Goal: Task Accomplishment & Management: Complete application form

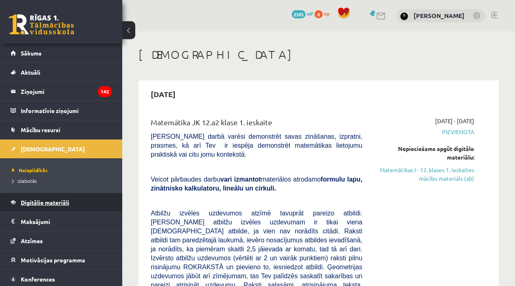
click at [55, 199] on span "Digitālie materiāli" at bounding box center [45, 201] width 48 height 7
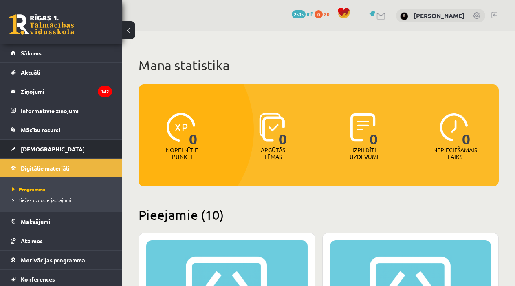
click at [44, 147] on span "[DEMOGRAPHIC_DATA]" at bounding box center [53, 148] width 64 height 7
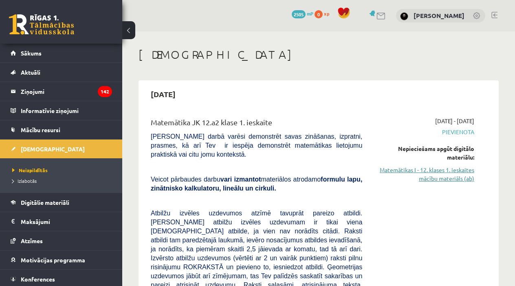
click at [458, 176] on link "Matemātikas I - 12. klases 1. ieskaites mācību materiāls (ab)" at bounding box center [424, 173] width 100 height 17
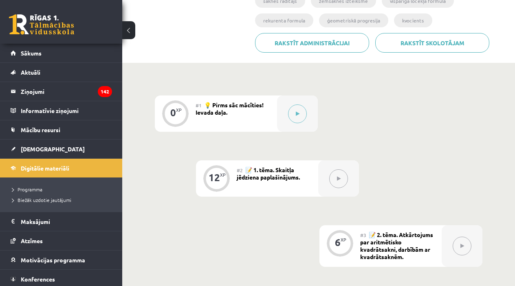
scroll to position [218, 0]
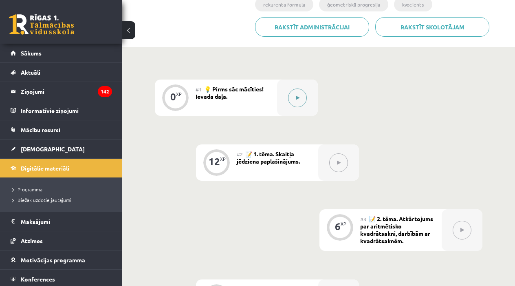
click at [300, 96] on button at bounding box center [297, 97] width 19 height 19
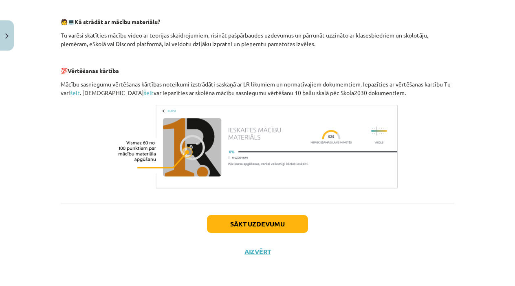
click at [252, 225] on button "Sākt uzdevumu" at bounding box center [257, 224] width 101 height 18
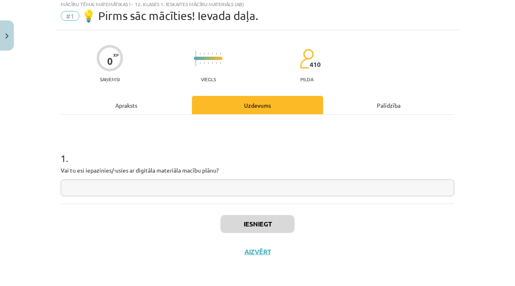
click at [186, 189] on input "text" at bounding box center [257, 187] width 393 height 17
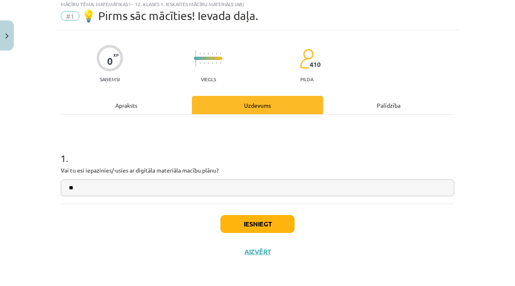
type input "**"
click at [274, 229] on button "Iesniegt" at bounding box center [257, 224] width 74 height 18
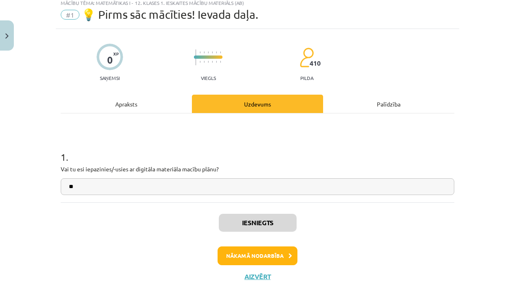
click at [248, 256] on button "Nākamā nodarbība" at bounding box center [257, 255] width 80 height 19
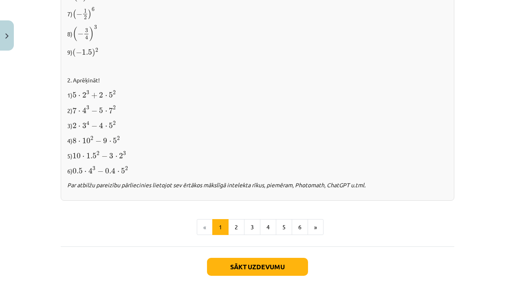
scroll to position [842, 0]
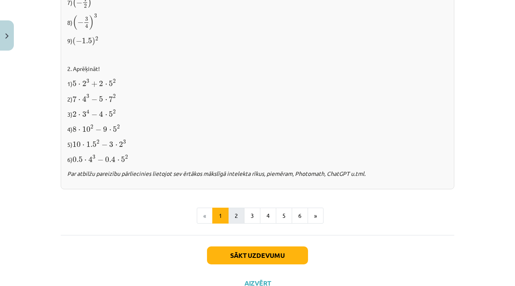
click at [240, 215] on button "2" at bounding box center [236, 215] width 16 height 16
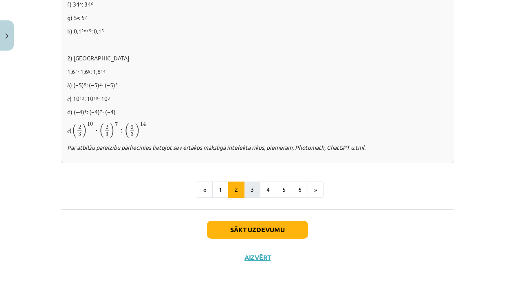
click at [254, 191] on button "3" at bounding box center [252, 189] width 16 height 16
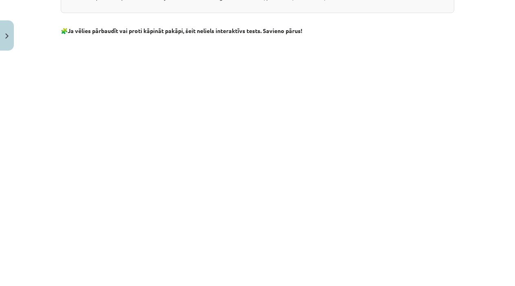
scroll to position [628, 0]
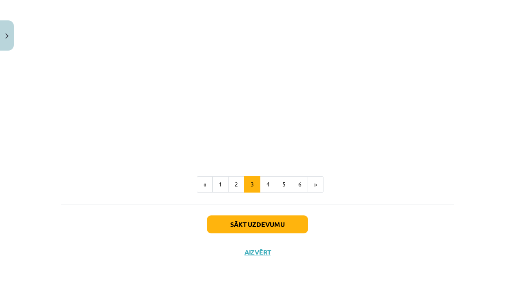
click at [277, 226] on button "Sākt uzdevumu" at bounding box center [257, 224] width 101 height 18
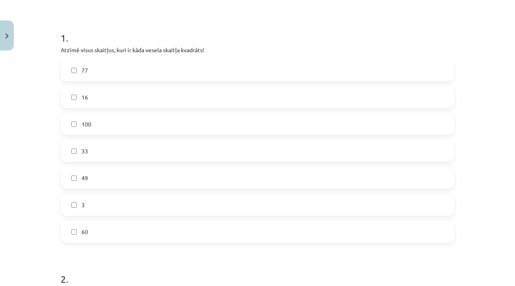
scroll to position [145, 0]
click at [159, 98] on label "16" at bounding box center [258, 96] width 392 height 20
click at [137, 129] on label "100" at bounding box center [258, 123] width 392 height 20
click at [117, 176] on label "49" at bounding box center [258, 177] width 392 height 20
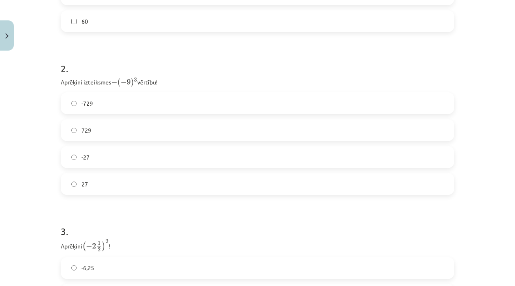
scroll to position [355, 0]
click at [126, 132] on label "729" at bounding box center [258, 129] width 392 height 20
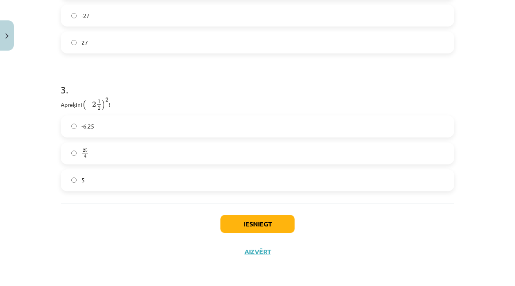
scroll to position [496, 0]
click at [144, 154] on label "25 4 25 4" at bounding box center [258, 153] width 392 height 20
click at [242, 226] on button "Iesniegt" at bounding box center [257, 224] width 74 height 18
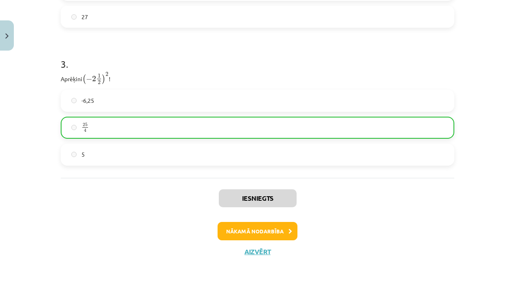
click at [276, 228] on button "Nākamā nodarbība" at bounding box center [257, 231] width 80 height 19
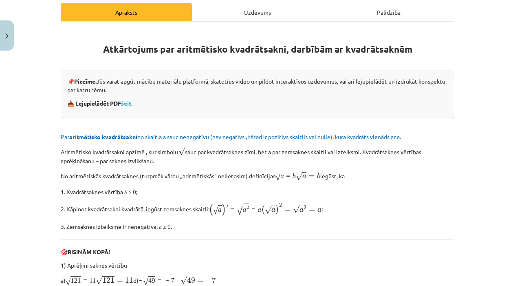
scroll to position [20, 0]
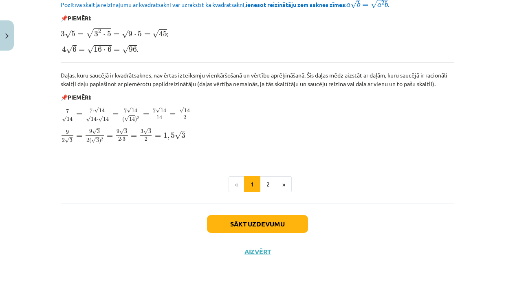
click at [268, 227] on button "Sākt uzdevumu" at bounding box center [257, 224] width 101 height 18
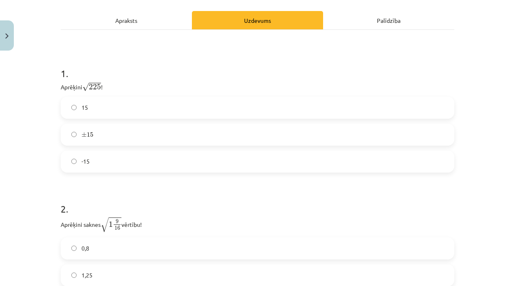
scroll to position [124, 0]
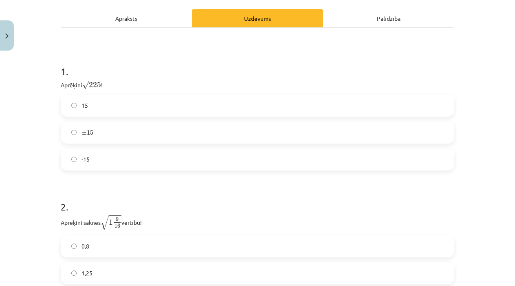
click at [117, 139] on label "± 15 ± 15" at bounding box center [258, 132] width 392 height 20
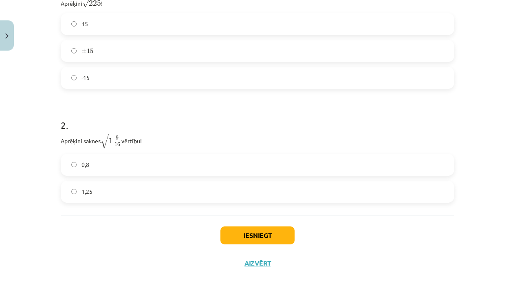
scroll to position [206, 0]
click at [154, 186] on label "1,25" at bounding box center [258, 190] width 392 height 20
click at [245, 235] on button "Iesniegt" at bounding box center [257, 234] width 74 height 18
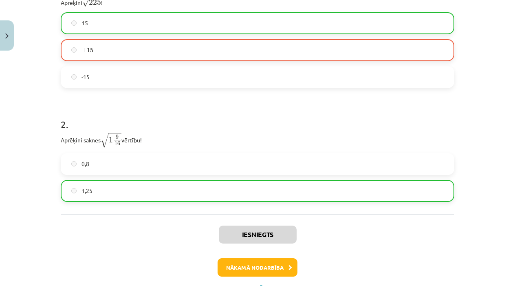
click at [264, 267] on button "Nākamā nodarbība" at bounding box center [257, 267] width 80 height 19
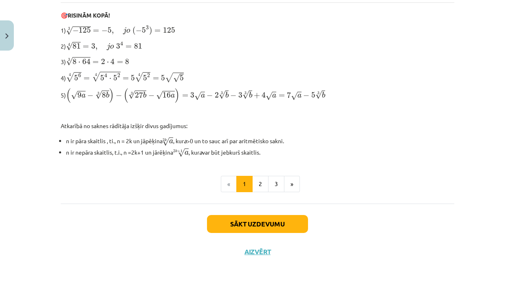
scroll to position [274, 0]
click at [282, 228] on button "Sākt uzdevumu" at bounding box center [257, 224] width 101 height 18
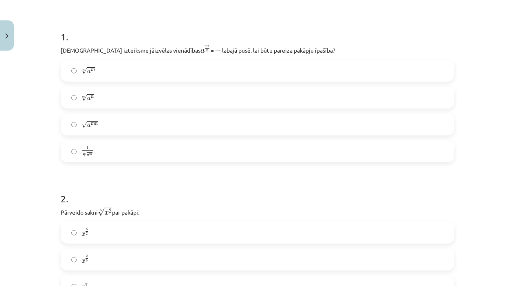
scroll to position [147, 0]
click at [206, 71] on label "n √ a m a m n" at bounding box center [258, 69] width 392 height 20
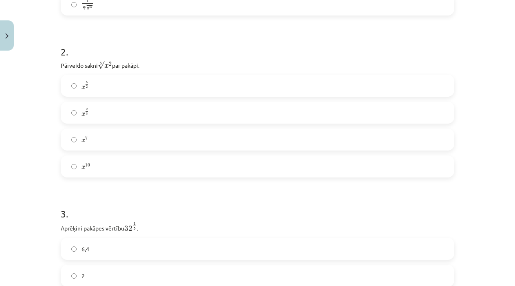
scroll to position [292, 0]
click at [156, 112] on label "x 2 5 x 2 5" at bounding box center [258, 112] width 392 height 20
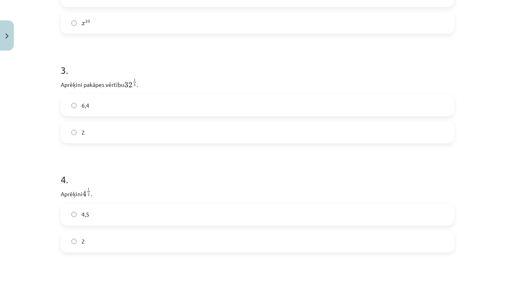
scroll to position [438, 0]
click at [163, 134] on label "2" at bounding box center [258, 129] width 392 height 20
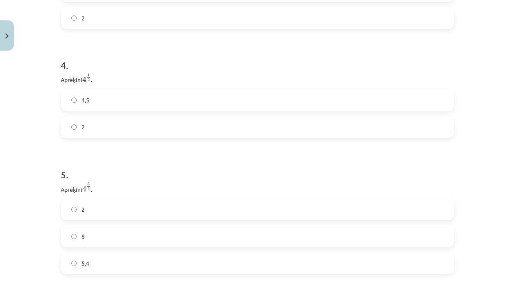
scroll to position [551, 0]
click at [185, 129] on label "2" at bounding box center [258, 125] width 392 height 20
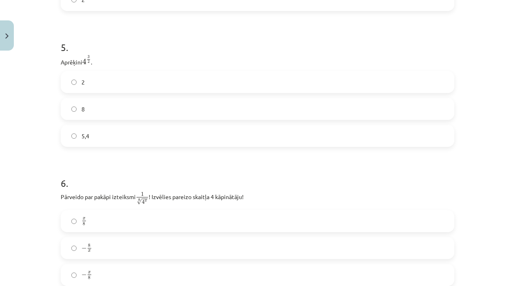
scroll to position [677, 0]
click at [233, 117] on label "8" at bounding box center [258, 109] width 392 height 20
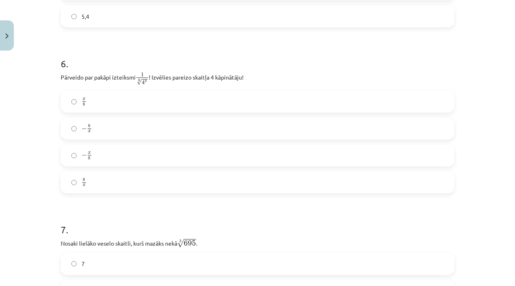
scroll to position [827, 0]
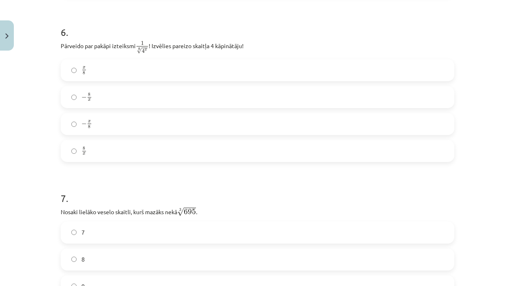
click at [211, 125] on label "− x 8 − x 8" at bounding box center [258, 124] width 392 height 20
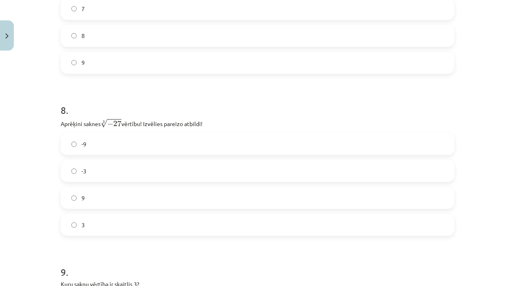
scroll to position [1048, 0]
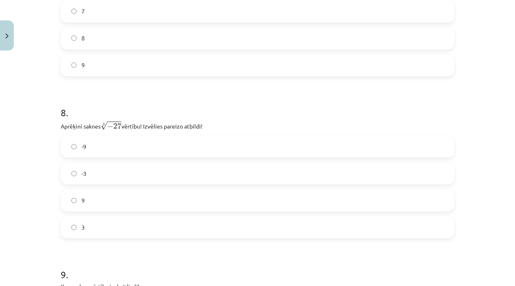
click at [170, 174] on label "-3" at bounding box center [258, 173] width 392 height 20
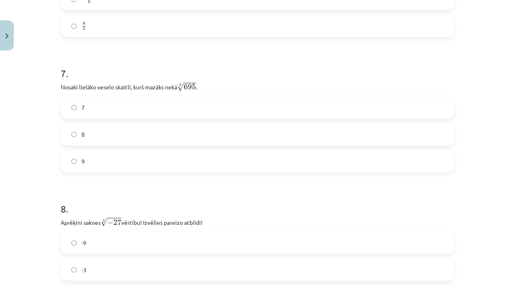
scroll to position [951, 0]
click at [160, 162] on label "9" at bounding box center [258, 162] width 392 height 20
click at [217, 141] on label "8" at bounding box center [258, 135] width 392 height 20
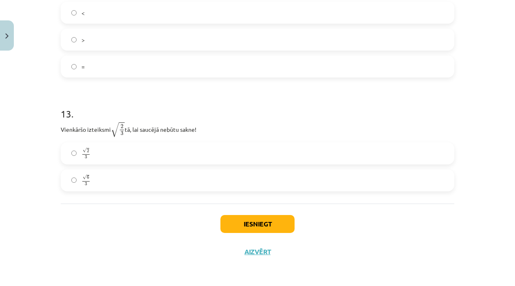
scroll to position [1834, 0]
click at [216, 173] on label "√ 6 3 6 3" at bounding box center [258, 180] width 392 height 20
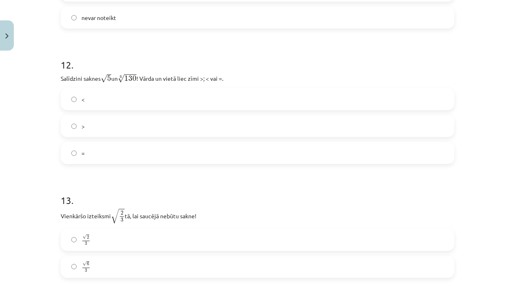
scroll to position [1746, 0]
click at [150, 101] on label "<" at bounding box center [258, 100] width 392 height 20
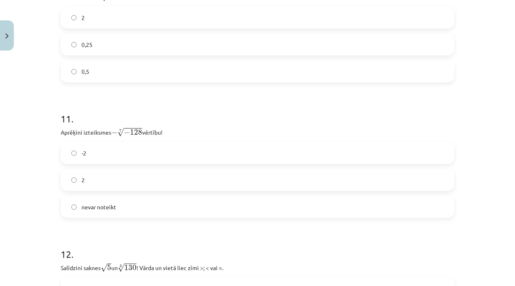
scroll to position [1555, 0]
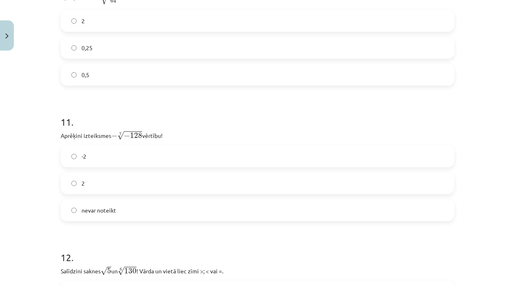
click at [159, 182] on label "2" at bounding box center [258, 183] width 392 height 20
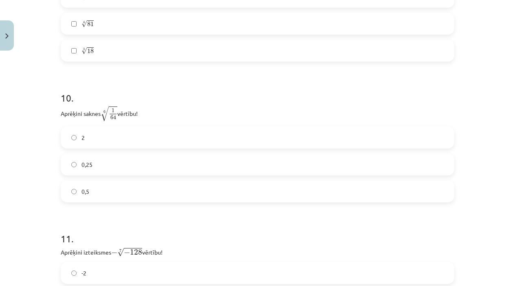
scroll to position [1439, 0]
click at [133, 192] on label "0,5" at bounding box center [258, 190] width 392 height 20
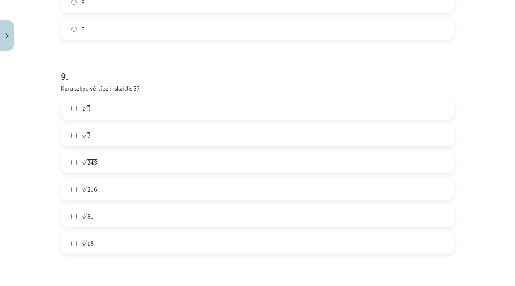
scroll to position [1237, 0]
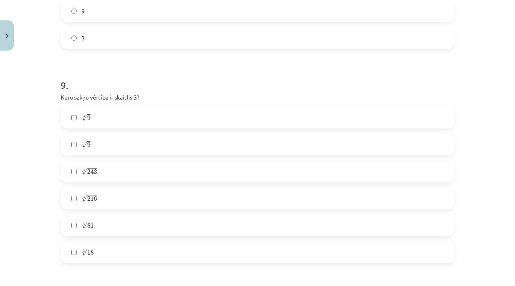
click at [185, 143] on label "√ 9 9" at bounding box center [258, 144] width 392 height 20
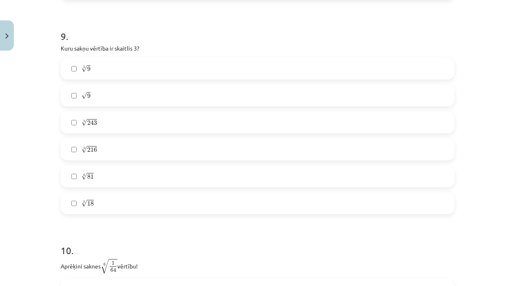
scroll to position [1290, 0]
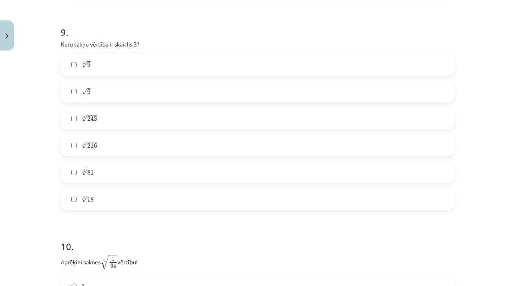
click at [169, 119] on label "5 √ 243 243 5" at bounding box center [258, 118] width 392 height 20
click at [165, 175] on label "4 √ 81 81 4" at bounding box center [258, 172] width 392 height 20
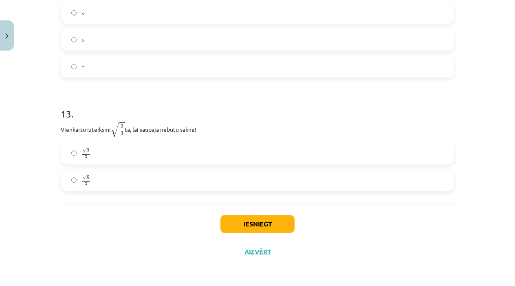
scroll to position [1835, 0]
click at [236, 215] on button "Iesniegt" at bounding box center [257, 224] width 74 height 18
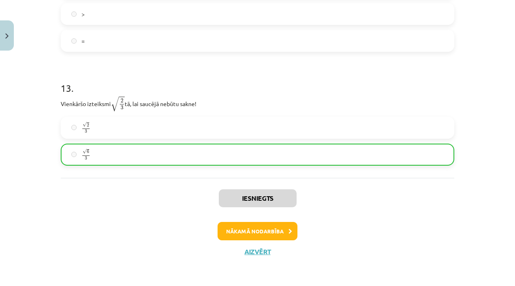
click at [248, 231] on button "Nākamā nodarbība" at bounding box center [257, 231] width 80 height 19
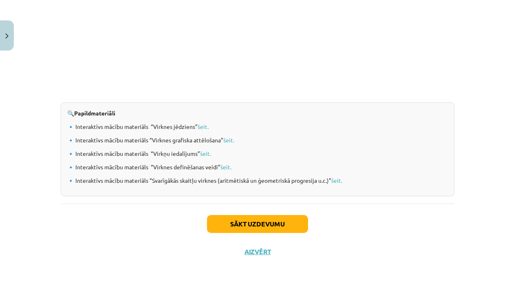
scroll to position [849, 0]
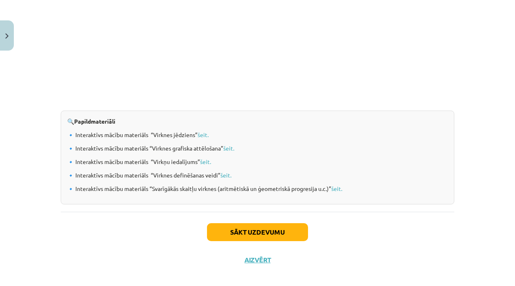
click at [248, 233] on button "Sākt uzdevumu" at bounding box center [257, 232] width 101 height 18
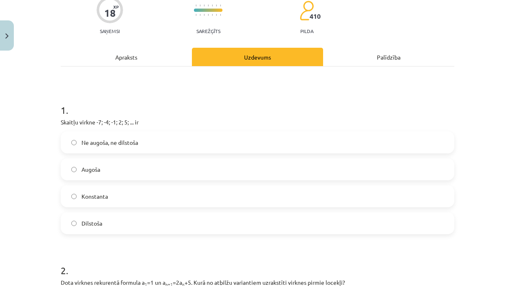
scroll to position [83, 0]
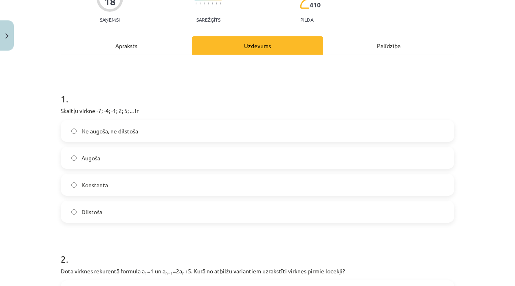
click at [202, 159] on label "Augoša" at bounding box center [258, 157] width 392 height 20
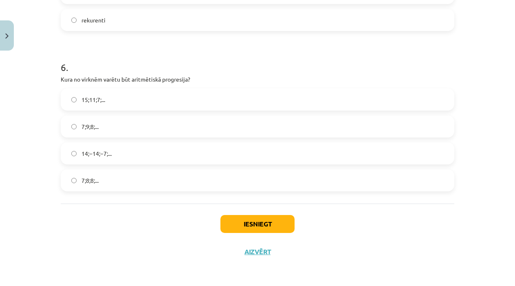
scroll to position [920, 0]
click at [171, 97] on label "15;11;7;..." at bounding box center [258, 99] width 392 height 20
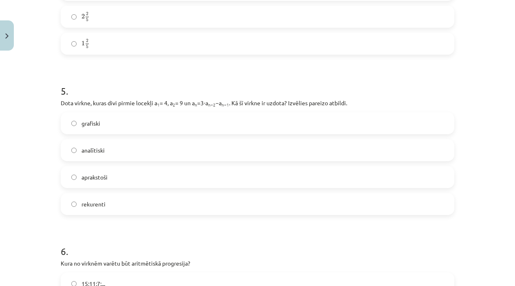
scroll to position [733, 0]
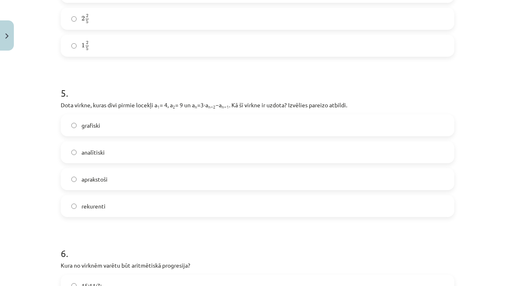
click at [140, 202] on label "rekurenti" at bounding box center [258, 206] width 392 height 20
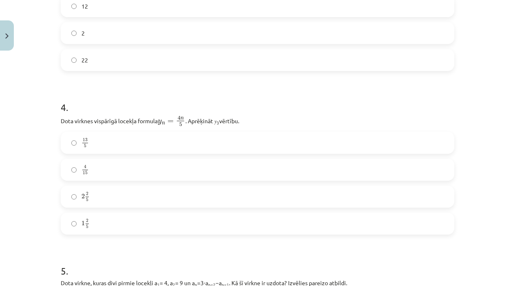
scroll to position [556, 0]
click at [136, 189] on label "2 2 5 2 2 5" at bounding box center [258, 195] width 392 height 20
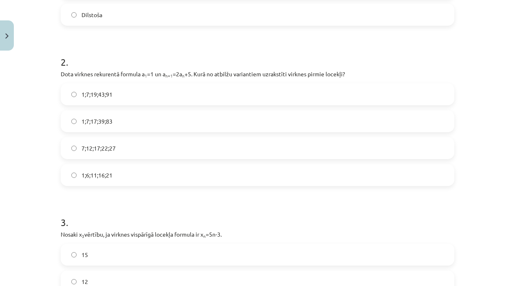
scroll to position [288, 0]
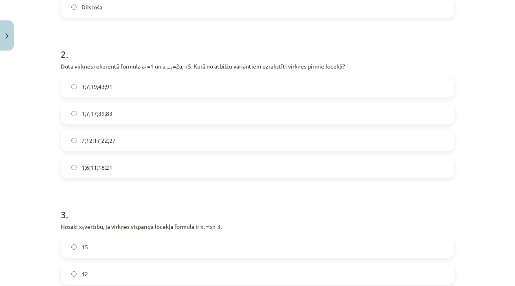
click at [145, 83] on label "1;7;19;43;91" at bounding box center [258, 86] width 392 height 20
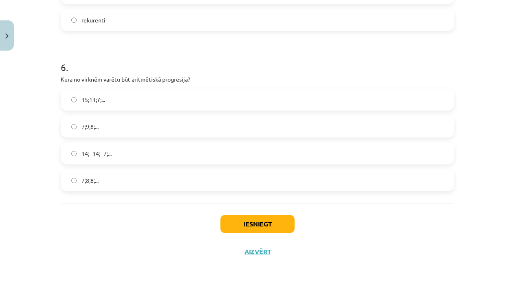
scroll to position [920, 0]
click at [240, 226] on button "Iesniegt" at bounding box center [257, 224] width 74 height 18
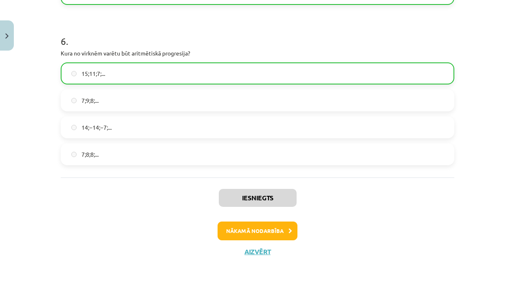
click at [258, 224] on button "Nākamā nodarbība" at bounding box center [257, 230] width 80 height 19
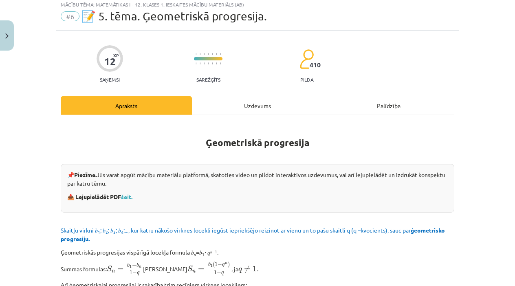
scroll to position [20, 0]
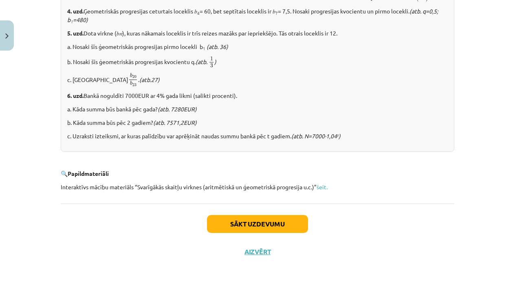
click at [281, 222] on button "Sākt uzdevumu" at bounding box center [257, 224] width 101 height 18
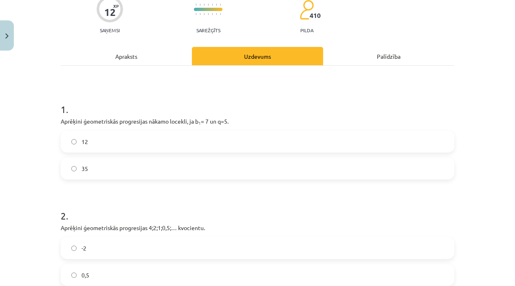
scroll to position [73, 0]
click at [141, 62] on div "Apraksts" at bounding box center [126, 55] width 131 height 18
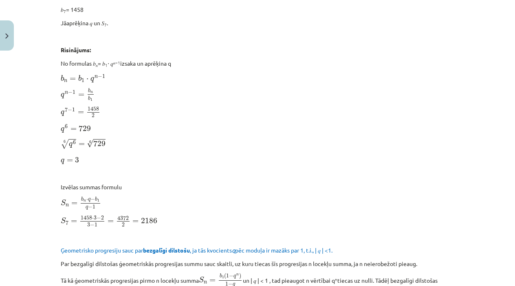
scroll to position [397, 0]
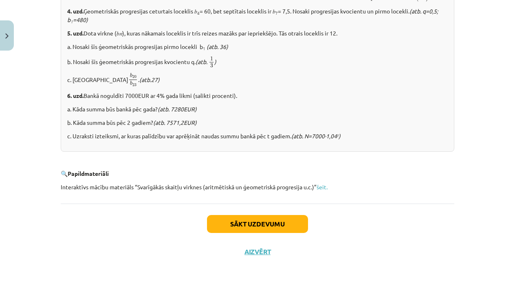
click at [248, 221] on button "Sākt uzdevumu" at bounding box center [257, 224] width 101 height 18
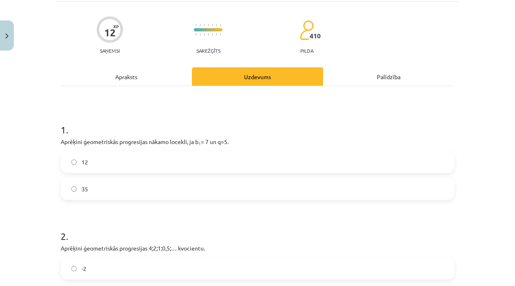
scroll to position [53, 0]
click at [300, 194] on label "35" at bounding box center [258, 188] width 392 height 20
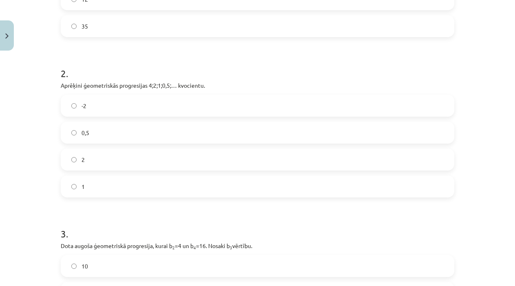
scroll to position [220, 0]
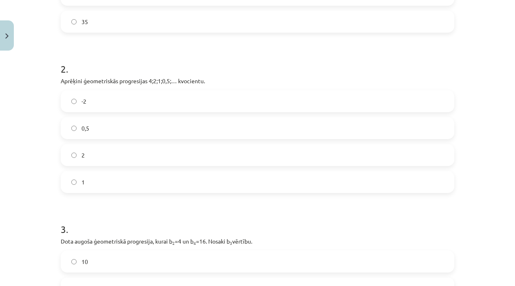
click at [157, 130] on label "0,5" at bounding box center [258, 128] width 392 height 20
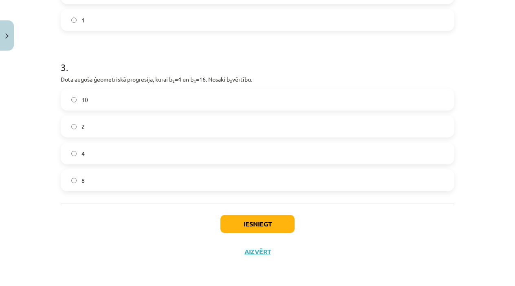
scroll to position [382, 0]
click at [254, 176] on label "8" at bounding box center [258, 180] width 392 height 20
click at [238, 220] on button "Iesniegt" at bounding box center [257, 224] width 74 height 18
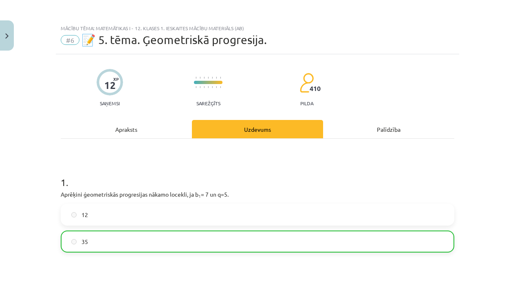
scroll to position [0, 0]
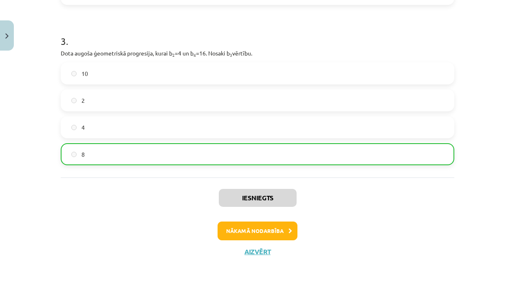
click at [281, 227] on button "Nākamā nodarbība" at bounding box center [257, 230] width 80 height 19
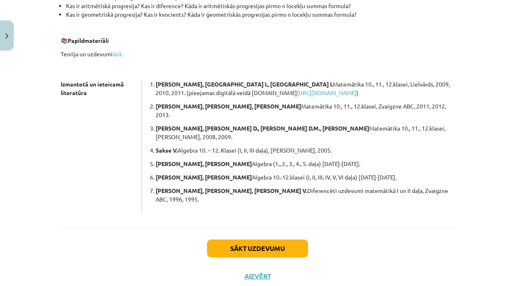
click at [277, 239] on button "Sākt uzdevumu" at bounding box center [257, 248] width 101 height 18
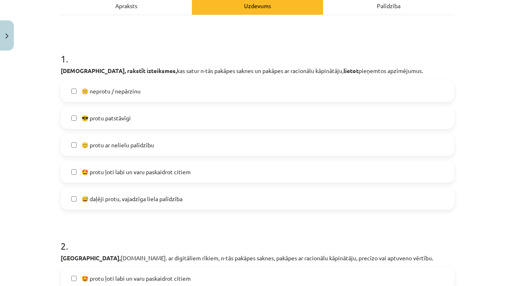
scroll to position [126, 0]
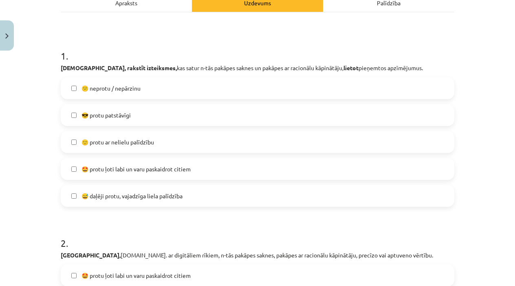
click at [185, 168] on span "🤩 protu ļoti labi un varu paskaidrot citiem" at bounding box center [135, 169] width 109 height 9
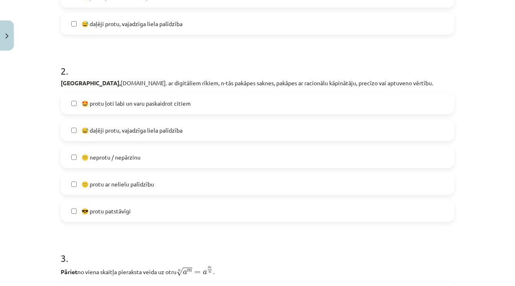
scroll to position [299, 0]
click at [197, 103] on label "🤩 protu ļoti labi un varu paskaidrot citiem" at bounding box center [258, 102] width 392 height 20
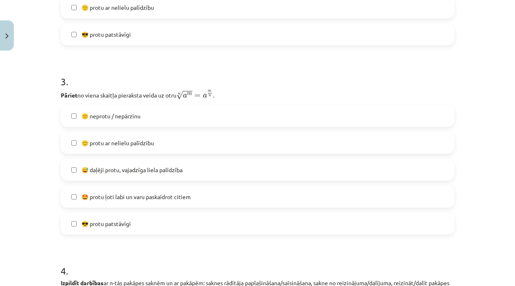
scroll to position [476, 0]
click at [193, 195] on label "🤩 protu ļoti labi un varu paskaidrot citiem" at bounding box center [258, 195] width 392 height 20
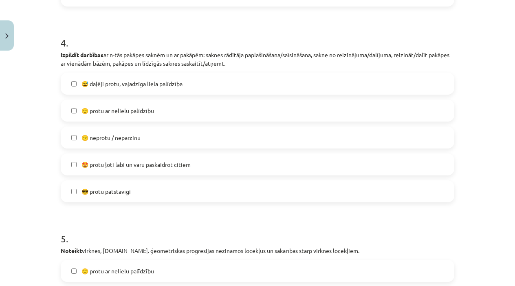
scroll to position [702, 0]
click at [193, 164] on label "🤩 protu ļoti labi un varu paskaidrot citiem" at bounding box center [258, 164] width 392 height 20
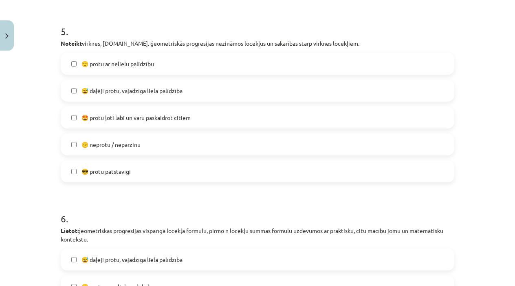
click at [189, 127] on label "🤩 protu ļoti labi un varu paskaidrot citiem" at bounding box center [258, 117] width 392 height 20
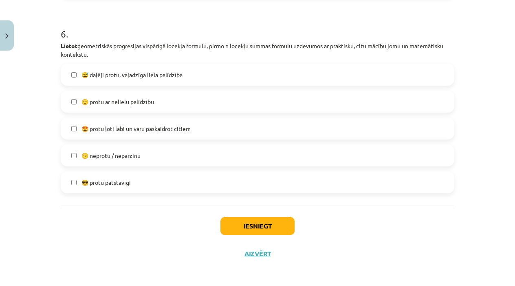
scroll to position [1097, 0]
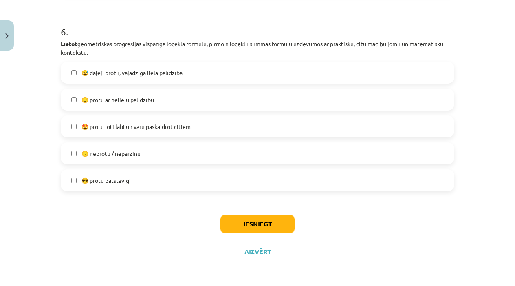
click at [189, 128] on span "🤩 protu ļoti labi un varu paskaidrot citiem" at bounding box center [135, 126] width 109 height 9
click at [238, 217] on button "Iesniegt" at bounding box center [257, 224] width 74 height 18
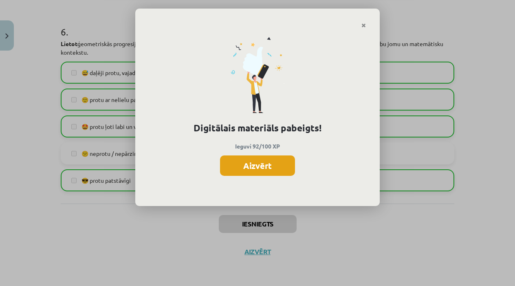
click at [273, 165] on button "Aizvērt" at bounding box center [257, 165] width 75 height 20
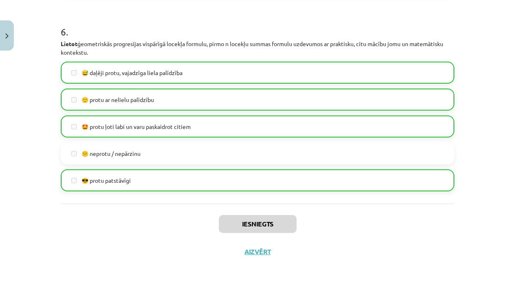
click at [261, 250] on button "Aizvērt" at bounding box center [257, 251] width 31 height 8
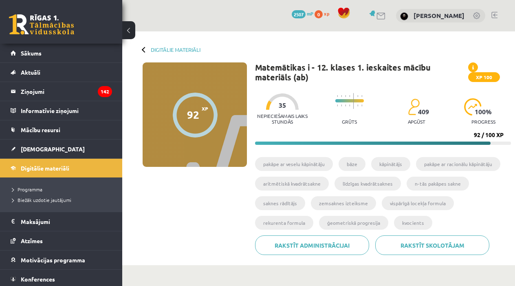
scroll to position [0, 0]
click at [40, 151] on span "[DEMOGRAPHIC_DATA]" at bounding box center [53, 148] width 64 height 7
